Goal: Transaction & Acquisition: Purchase product/service

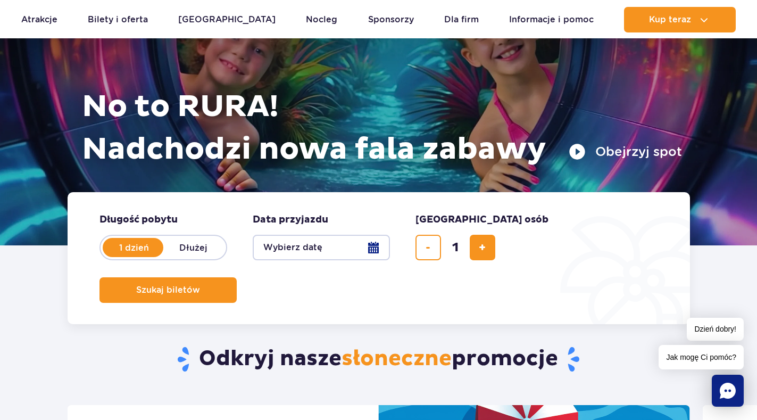
scroll to position [160, 0]
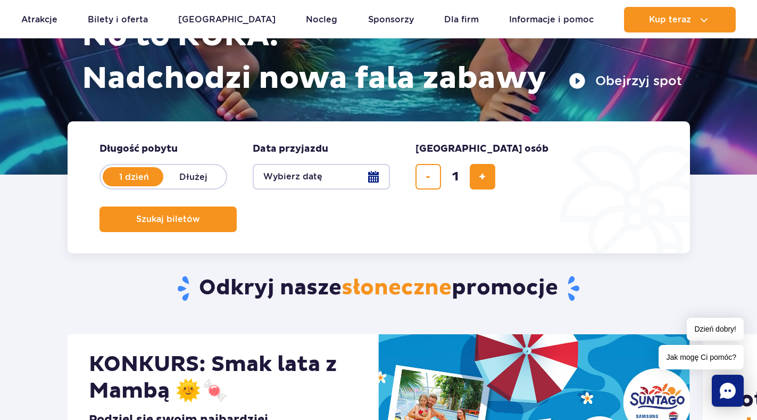
click at [371, 178] on button "Wybierz datę" at bounding box center [321, 177] width 137 height 26
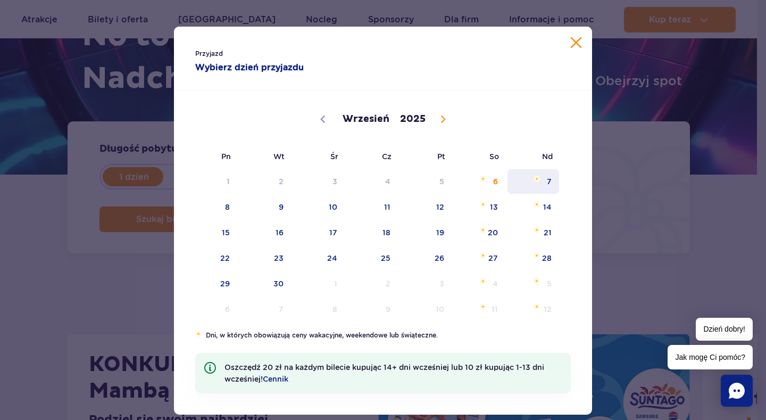
click at [543, 183] on span "7" at bounding box center [533, 181] width 54 height 24
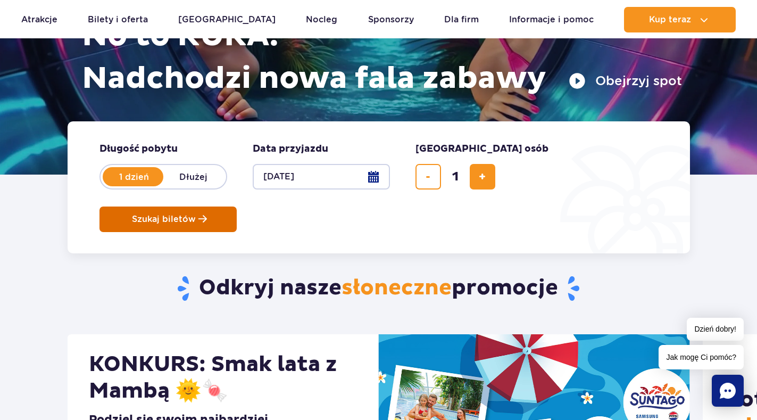
click at [196, 214] on span "Szukaj biletów" at bounding box center [164, 219] width 64 height 10
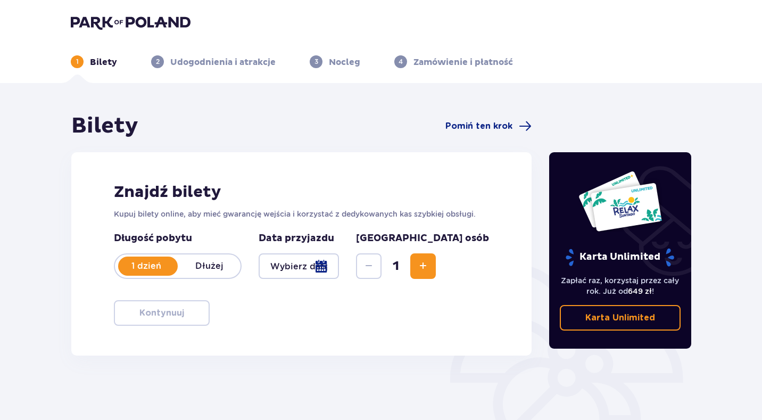
type input "[DATE]"
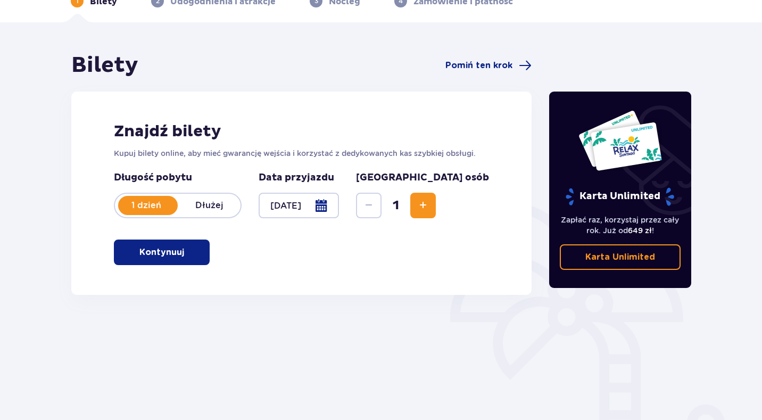
scroll to position [106, 0]
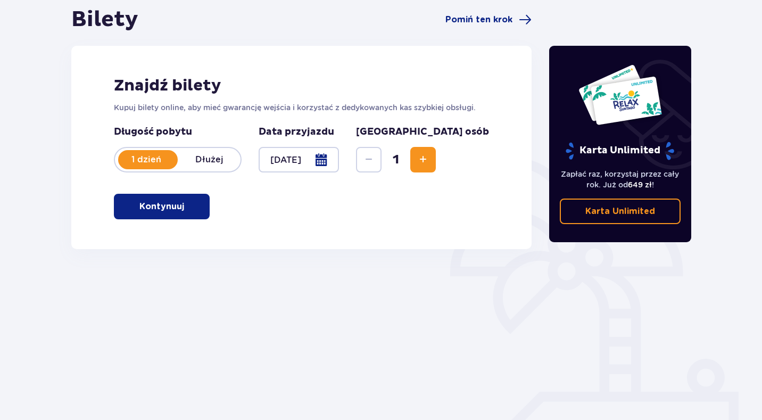
click at [180, 209] on span "button" at bounding box center [186, 206] width 13 height 13
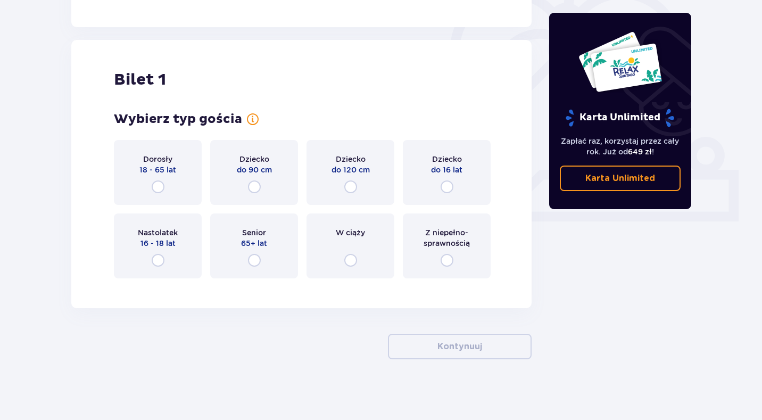
scroll to position [331, 0]
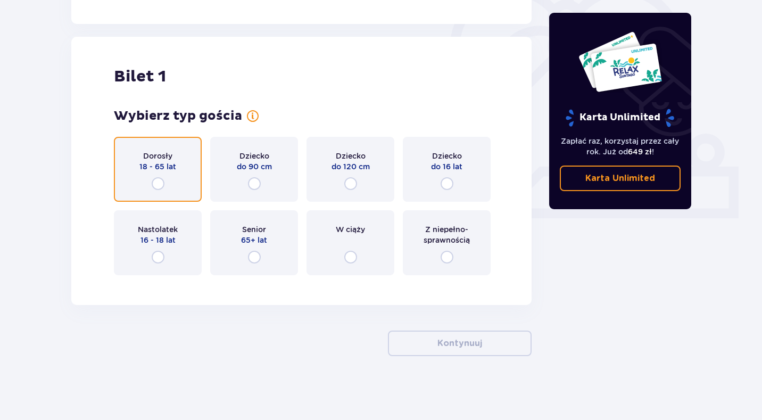
click at [159, 185] on input "radio" at bounding box center [158, 183] width 13 height 13
radio input "true"
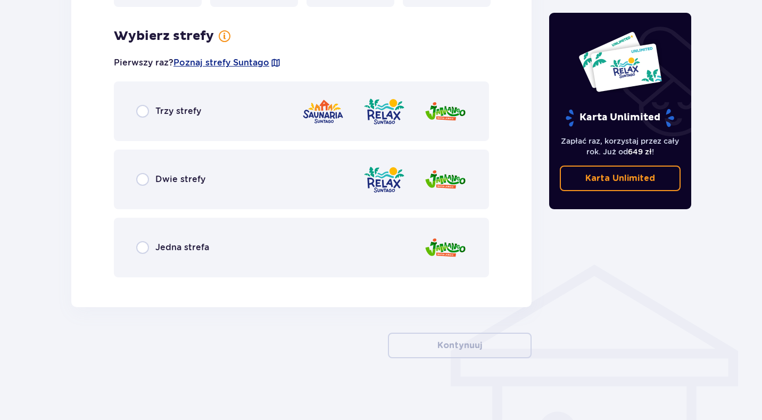
scroll to position [601, 0]
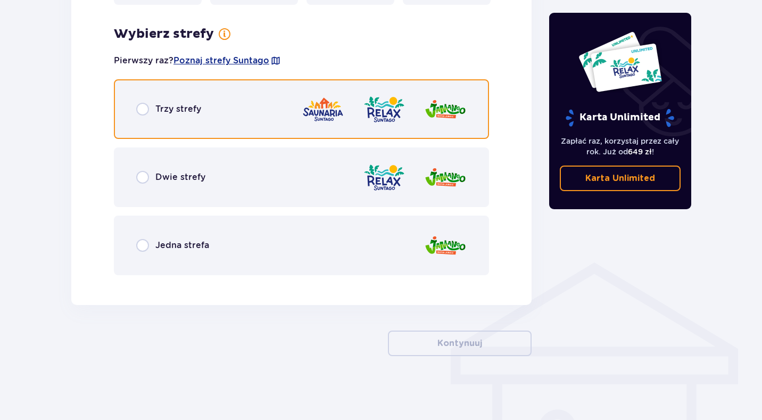
click at [141, 112] on input "radio" at bounding box center [142, 109] width 13 height 13
radio input "true"
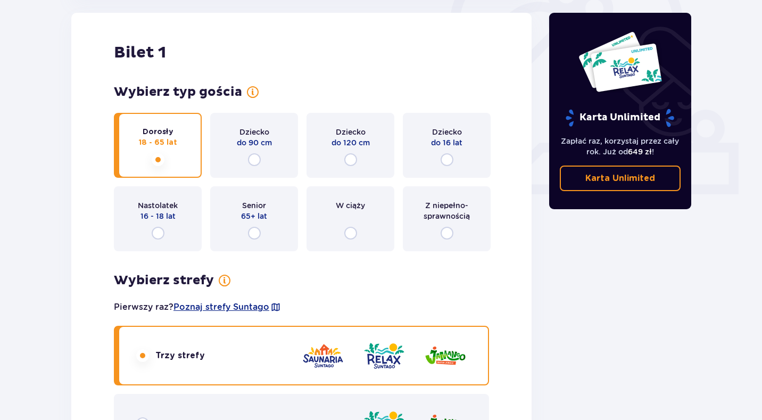
scroll to position [300, 0]
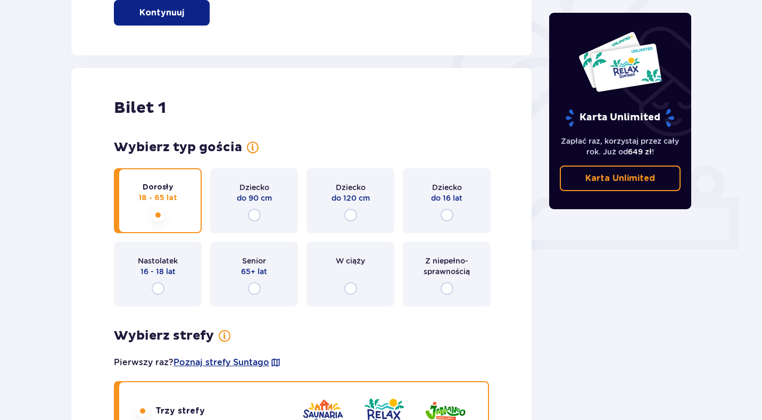
click at [720, 229] on div "Bilety Pomiń ten krok Znajdź bilety Kupuj bilety online, aby mieć gwarancję wej…" at bounding box center [381, 405] width 762 height 1244
click at [188, 102] on div "Bilet 1" at bounding box center [301, 108] width 375 height 20
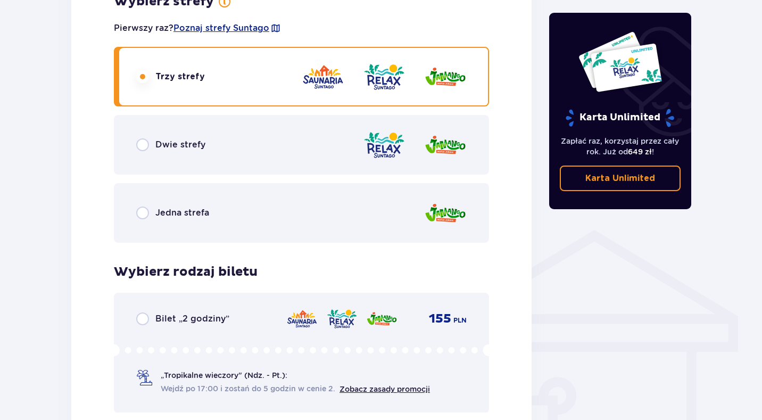
scroll to position [638, 0]
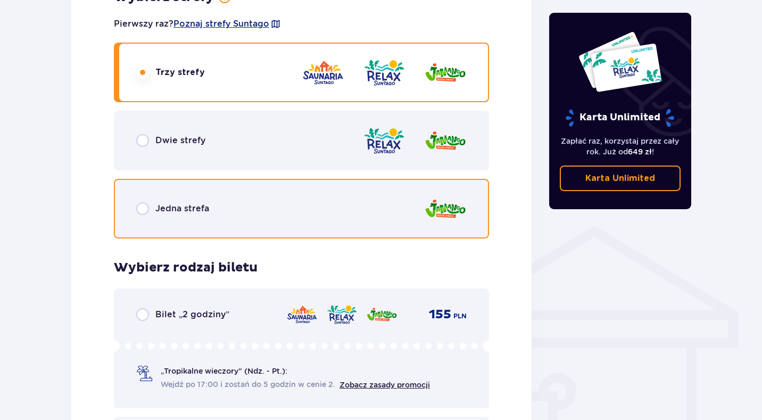
click at [138, 210] on input "radio" at bounding box center [142, 208] width 13 height 13
radio input "true"
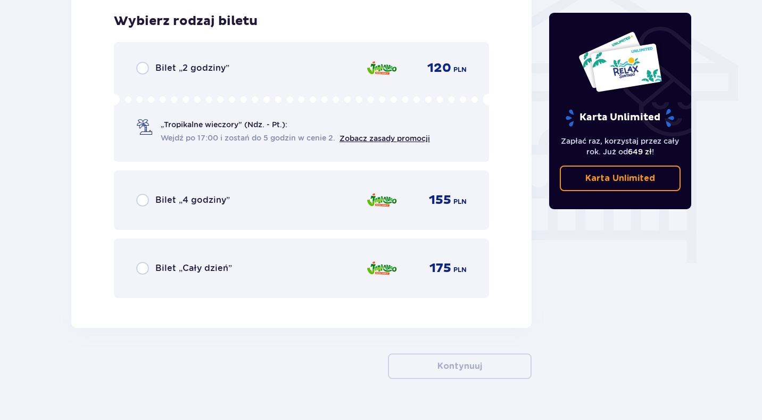
scroll to position [885, 0]
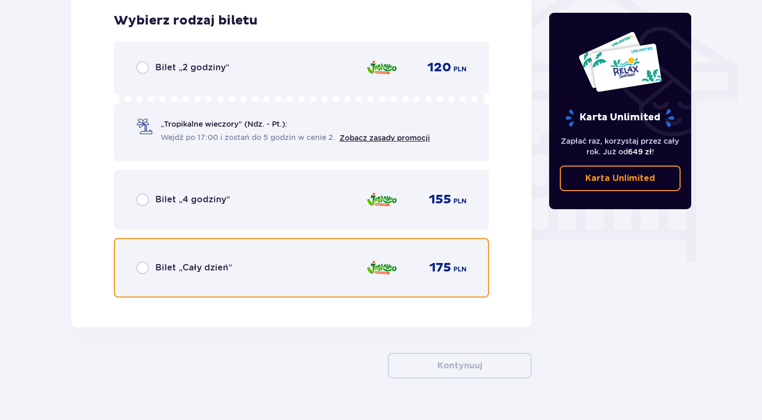
click at [147, 268] on input "radio" at bounding box center [142, 267] width 13 height 13
radio input "true"
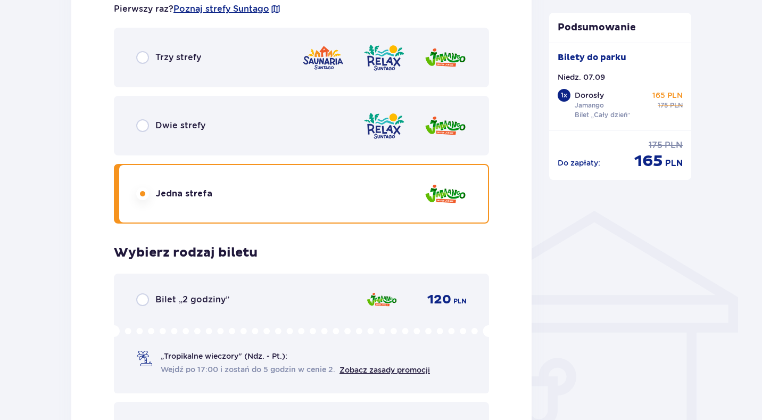
scroll to position [590, 0]
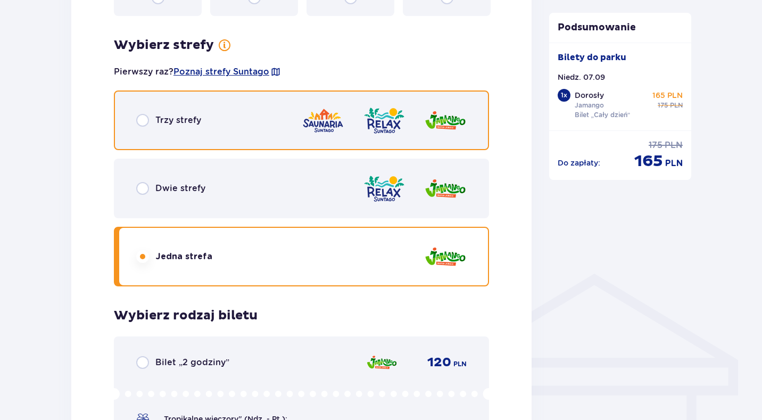
click at [142, 124] on input "radio" at bounding box center [142, 120] width 13 height 13
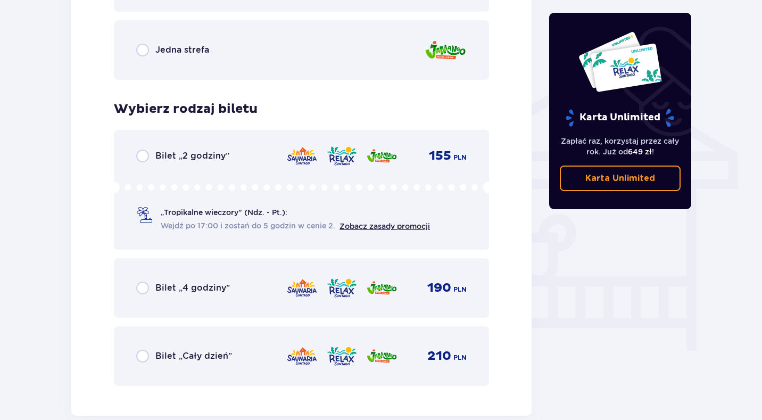
scroll to position [856, 0]
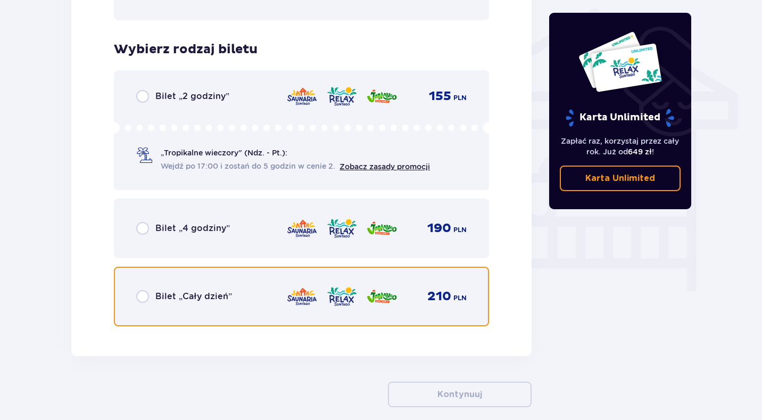
click at [143, 297] on input "radio" at bounding box center [142, 296] width 13 height 13
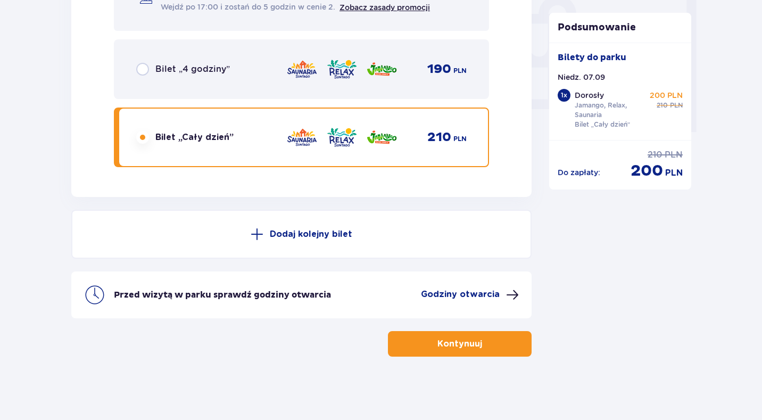
scroll to position [1016, 0]
click at [488, 345] on span "button" at bounding box center [484, 343] width 13 height 13
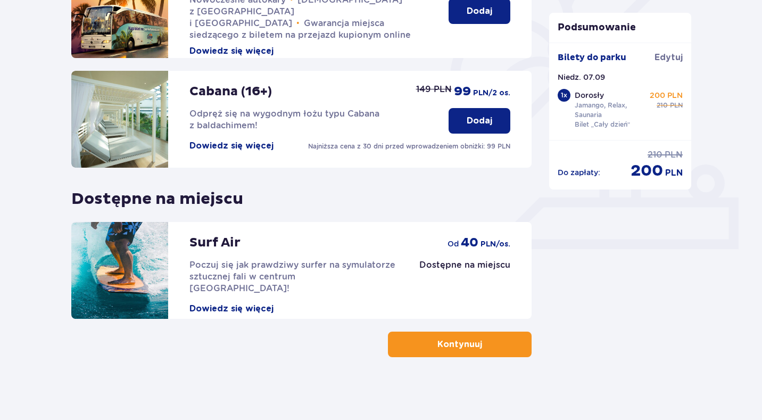
scroll to position [302, 0]
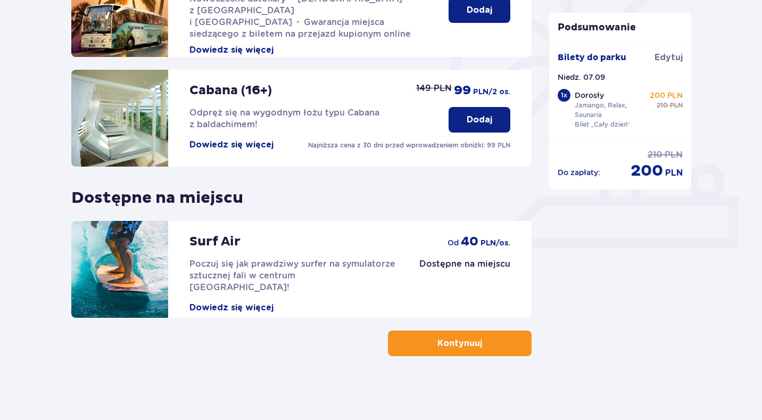
click at [487, 347] on span "button" at bounding box center [484, 343] width 13 height 13
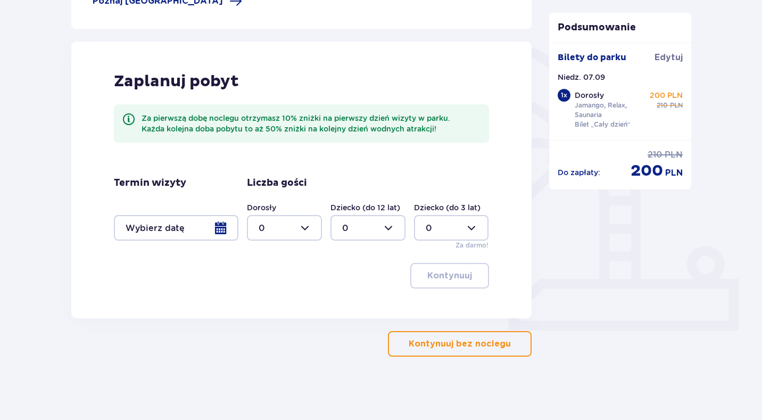
scroll to position [220, 0]
click at [478, 345] on p "Kontynuuj bez noclegu" at bounding box center [459, 343] width 102 height 12
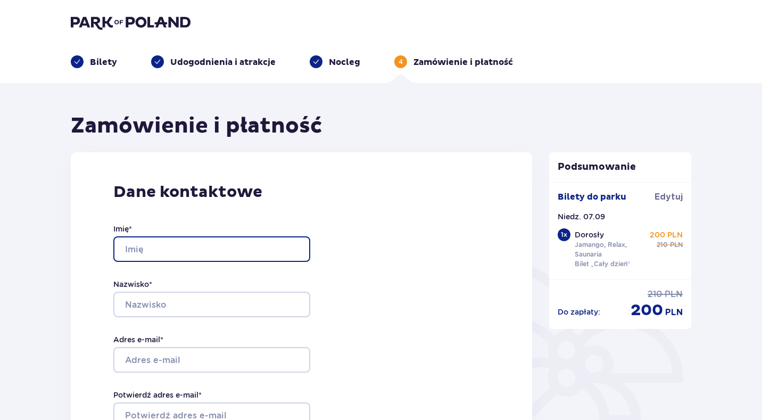
click at [242, 246] on input "Imię *" at bounding box center [211, 249] width 197 height 26
type input "Adrian"
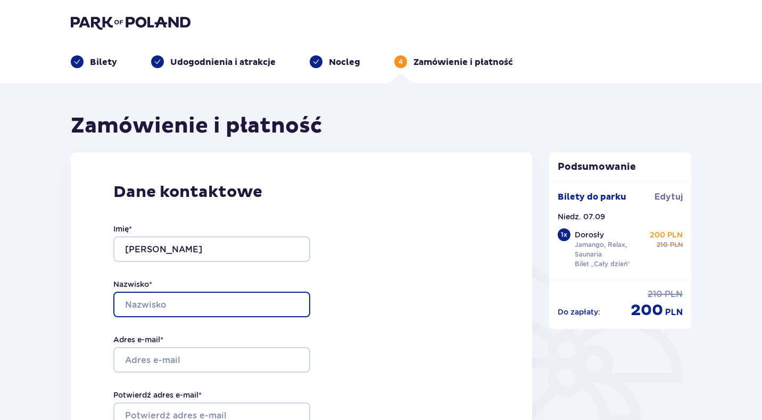
click at [174, 304] on input "Nazwisko *" at bounding box center [211, 304] width 197 height 26
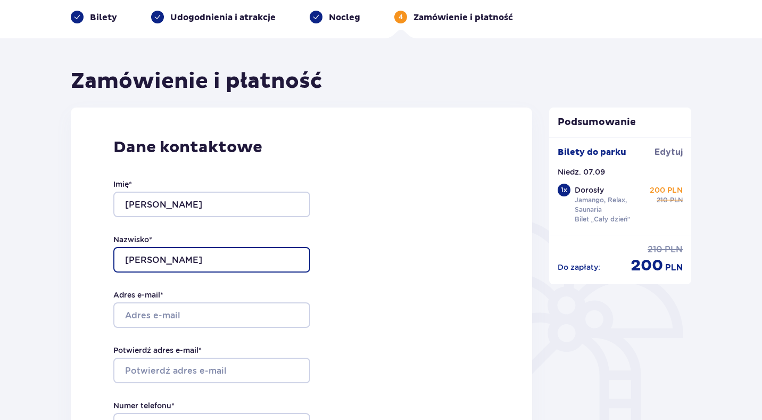
scroll to position [106, 0]
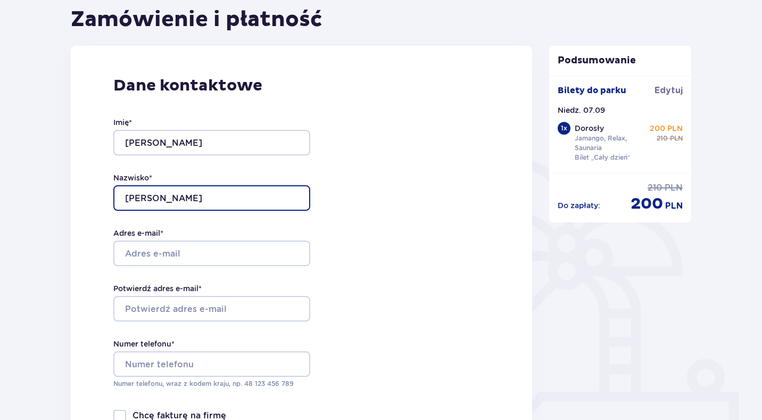
type input "Gwiazdoń"
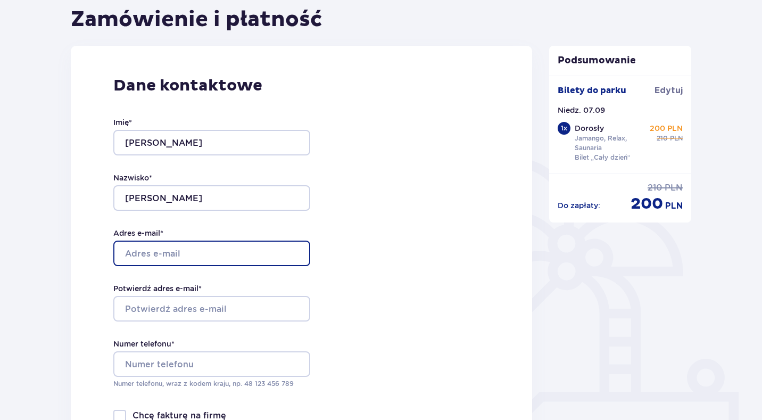
click at [198, 256] on input "Adres e-mail *" at bounding box center [211, 253] width 197 height 26
type input "[EMAIL_ADDRESS][DOMAIN_NAME]"
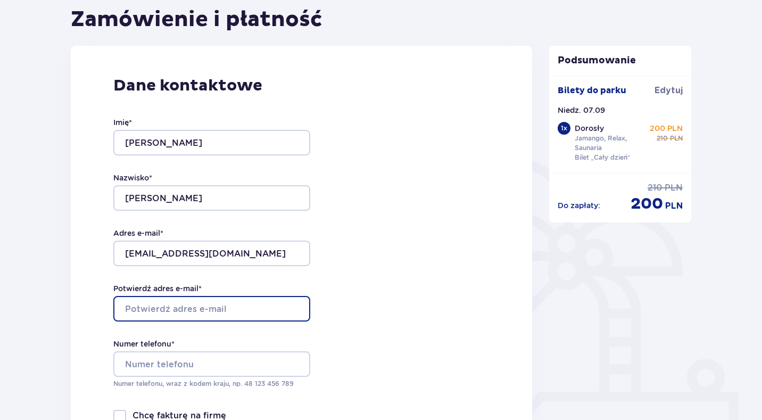
click at [200, 313] on input "Potwierdź adres e-mail *" at bounding box center [211, 309] width 197 height 26
type input "[EMAIL_ADDRESS][DOMAIN_NAME]"
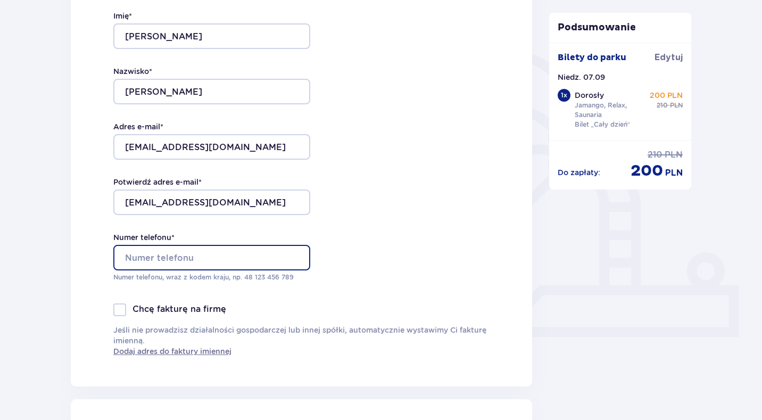
click at [244, 249] on input "Numer telefonu *" at bounding box center [211, 258] width 197 height 26
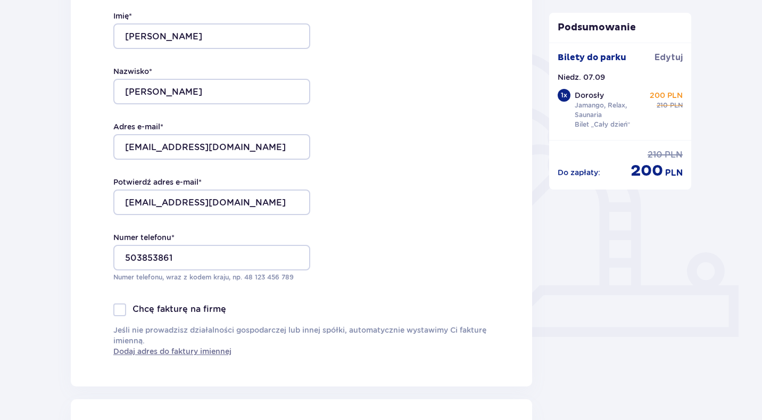
click at [245, 232] on div "Numer telefonu * 503853861 Numer telefonu, wraz z kodem kraju, np. 48 ​123 ​456…" at bounding box center [211, 257] width 197 height 50
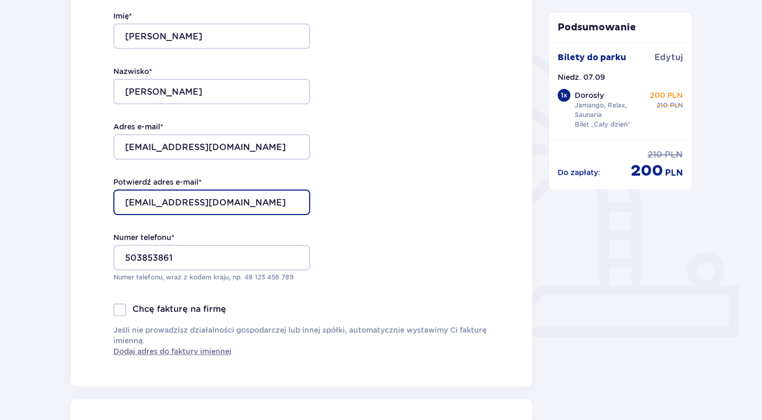
click at [228, 206] on input "[EMAIL_ADDRESS][DOMAIN_NAME]" at bounding box center [211, 202] width 197 height 26
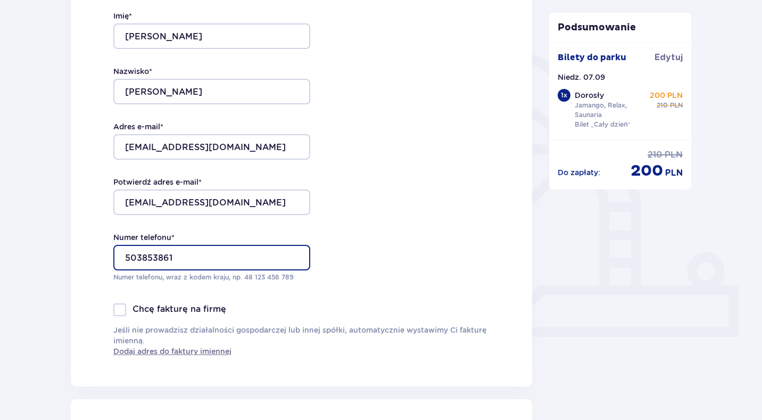
click at [124, 257] on input "503853861" at bounding box center [211, 258] width 197 height 26
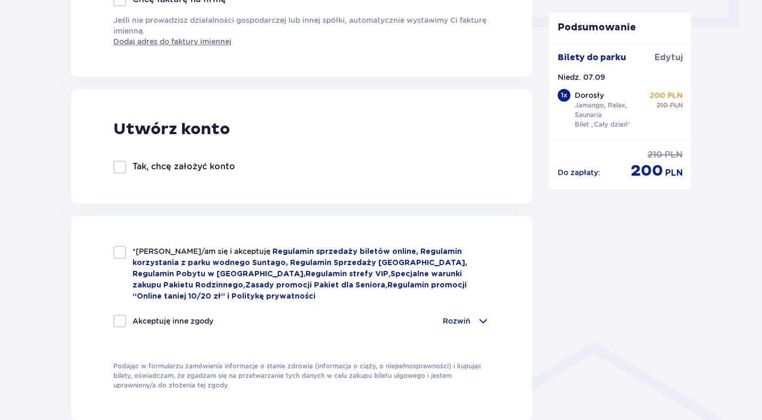
scroll to position [585, 0]
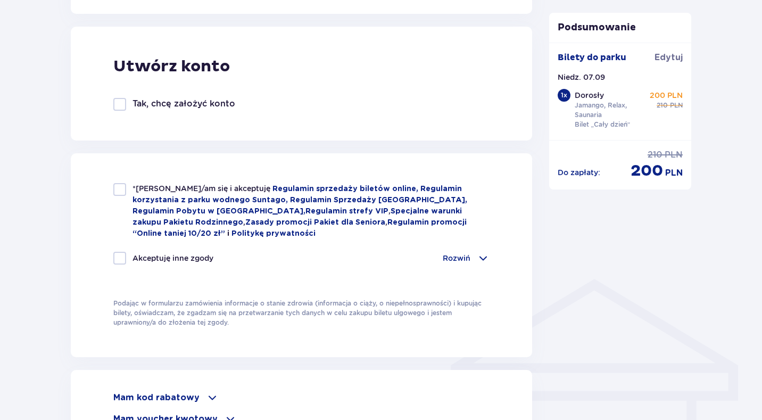
type input "48503853861"
click at [116, 188] on div at bounding box center [119, 189] width 13 height 13
checkbox input "true"
click at [453, 254] on p "Rozwiń" at bounding box center [456, 258] width 28 height 11
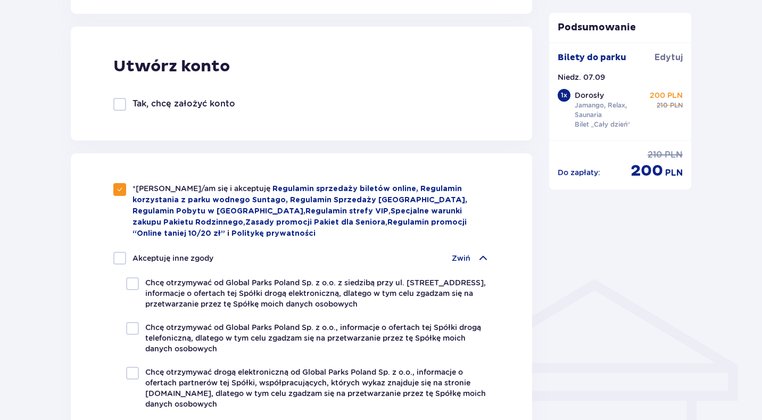
click at [463, 252] on div "Zwiń" at bounding box center [471, 258] width 38 height 13
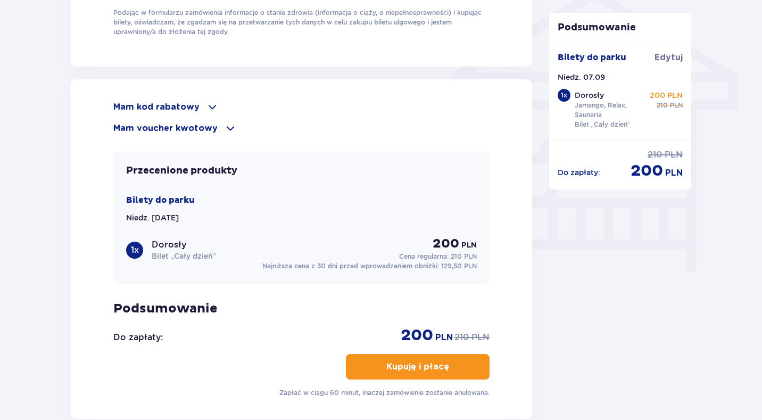
scroll to position [957, 0]
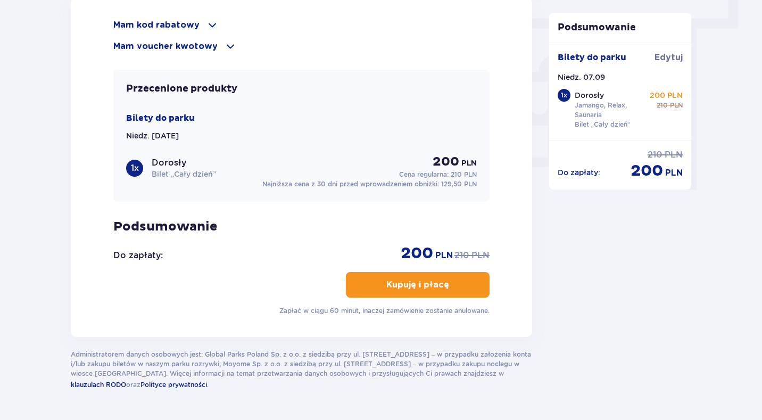
click at [441, 287] on button "Kupuję i płacę" at bounding box center [418, 285] width 144 height 26
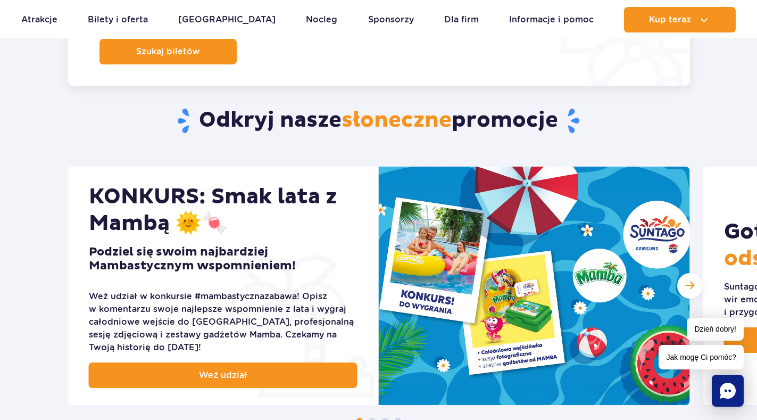
scroll to position [372, 0]
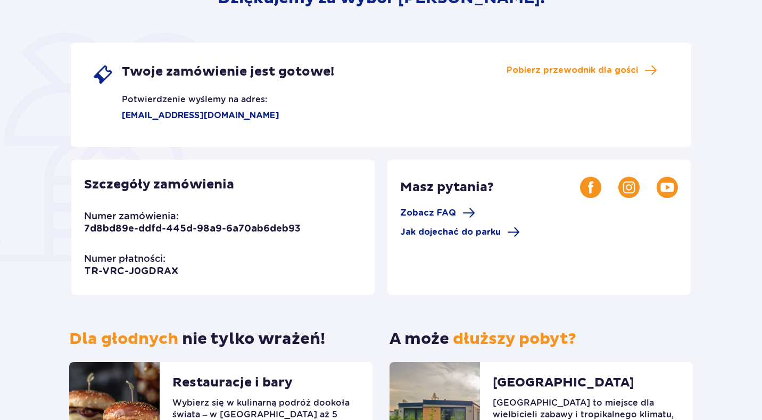
scroll to position [160, 0]
